Goal: Task Accomplishment & Management: Manage account settings

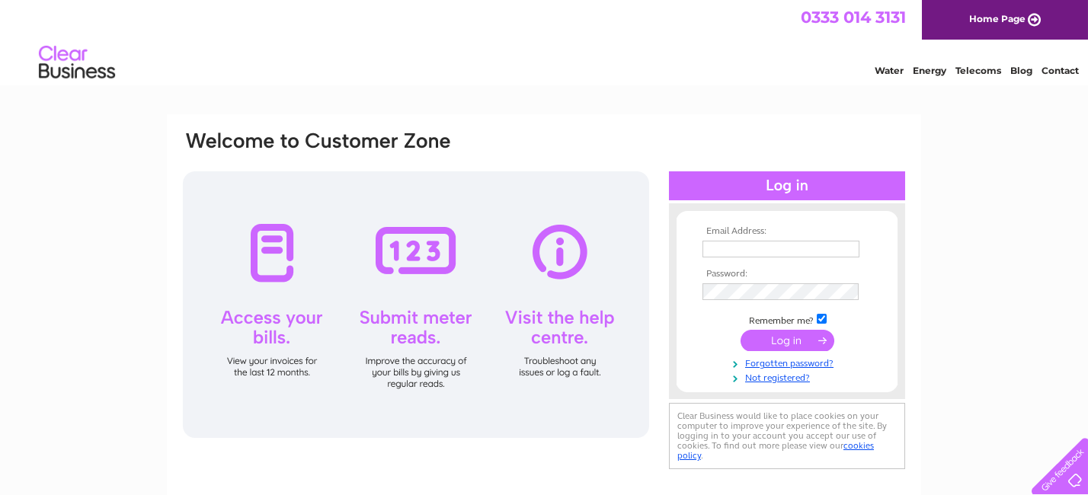
click at [769, 250] on input "text" at bounding box center [781, 249] width 157 height 17
click at [809, 248] on input "karen@amethyst-ifaa.com" at bounding box center [781, 249] width 157 height 17
type input "karen@amethyst-ifa.com"
click at [741, 331] on input "submit" at bounding box center [788, 341] width 94 height 21
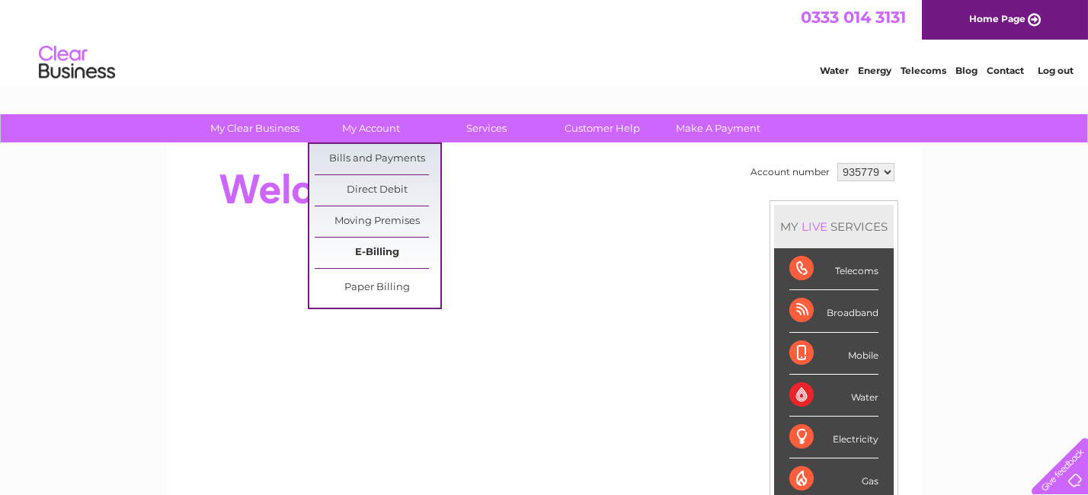
click at [370, 240] on link "E-Billing" at bounding box center [378, 253] width 126 height 30
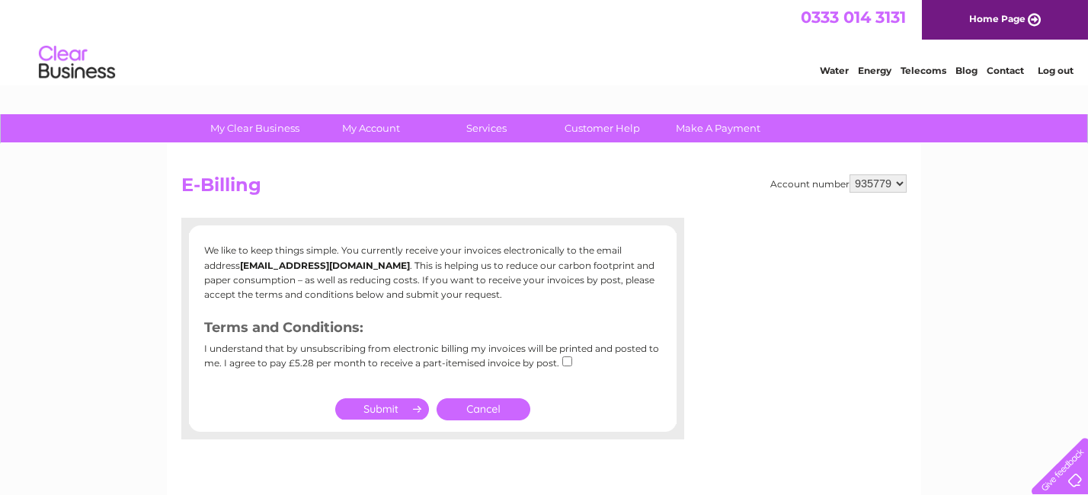
click at [469, 407] on link "Cancel" at bounding box center [484, 410] width 94 height 22
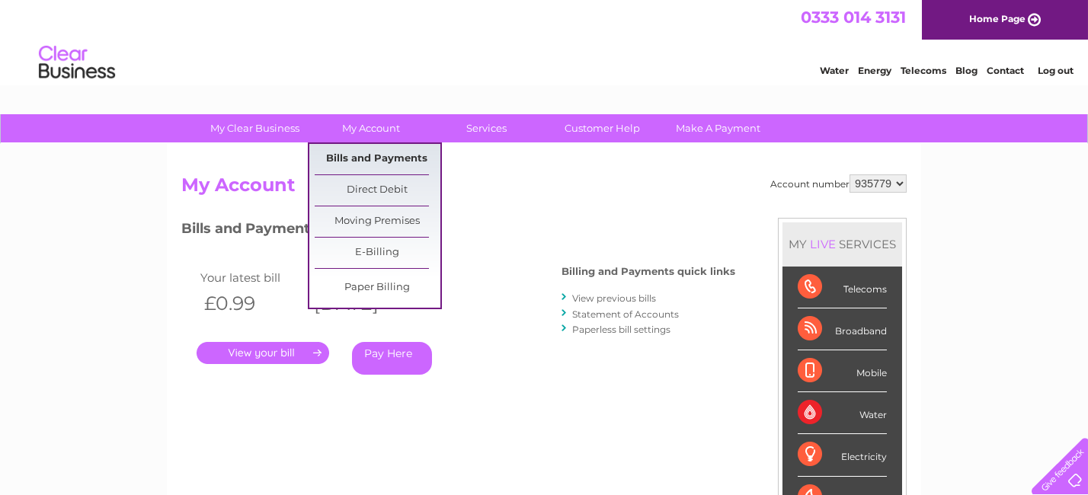
click at [354, 150] on link "Bills and Payments" at bounding box center [378, 159] width 126 height 30
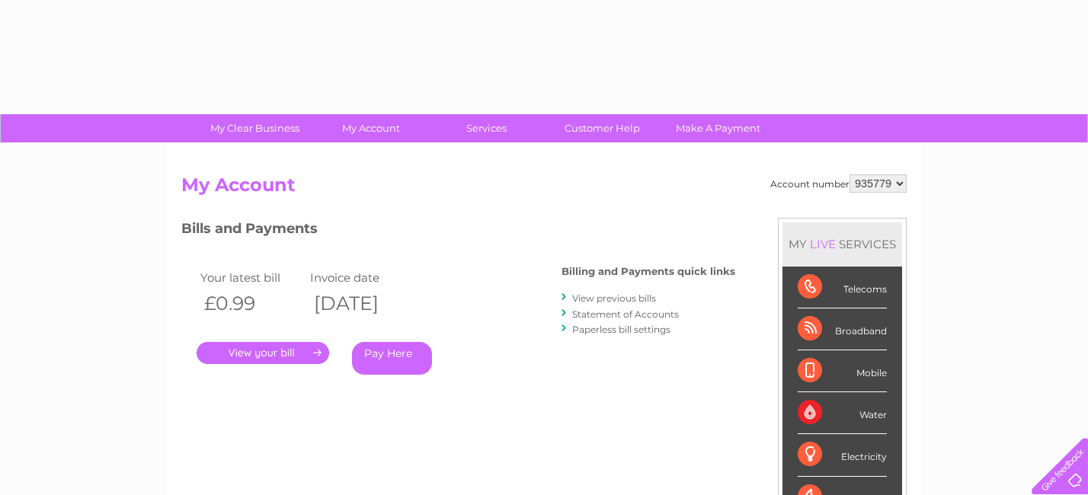
click at [283, 356] on link "." at bounding box center [263, 353] width 133 height 22
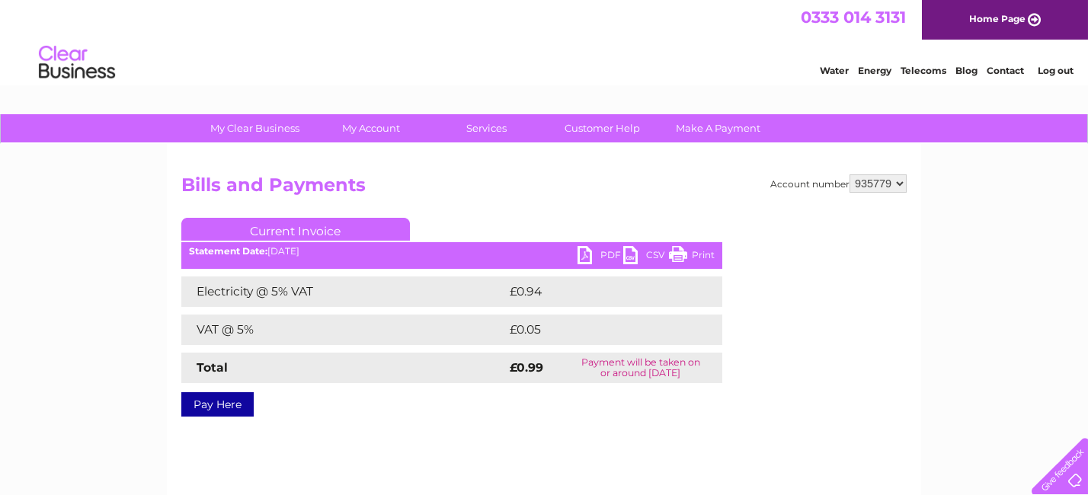
click at [584, 255] on link "PDF" at bounding box center [601, 257] width 46 height 22
click at [377, 229] on link "Current Invoice" at bounding box center [295, 229] width 229 height 23
click at [1062, 66] on link "Log out" at bounding box center [1056, 70] width 36 height 11
